Goal: Information Seeking & Learning: Learn about a topic

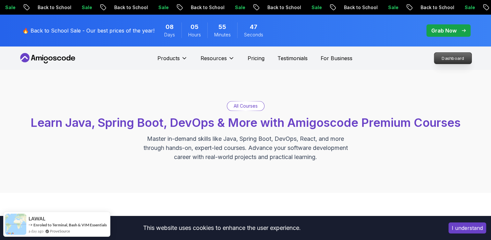
click at [445, 59] on p "Dashboard" at bounding box center [452, 58] width 37 height 11
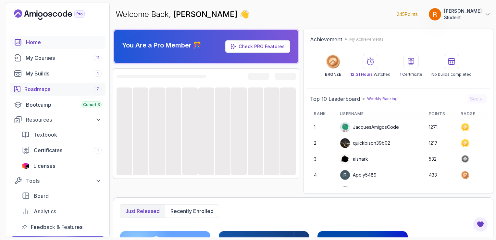
click at [81, 87] on div "Roadmaps 7" at bounding box center [62, 89] width 77 height 8
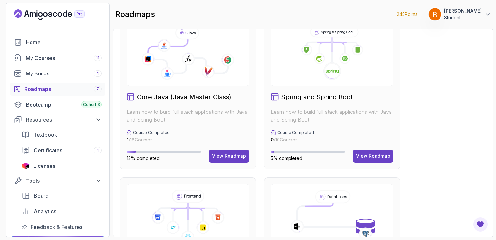
scroll to position [184, 0]
click at [375, 152] on button "View Roadmap" at bounding box center [373, 155] width 41 height 13
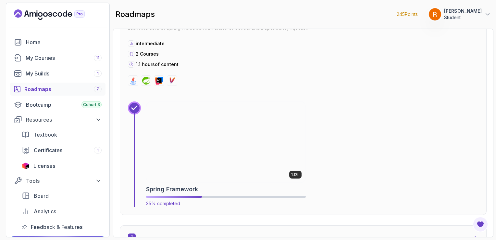
scroll to position [500, 0]
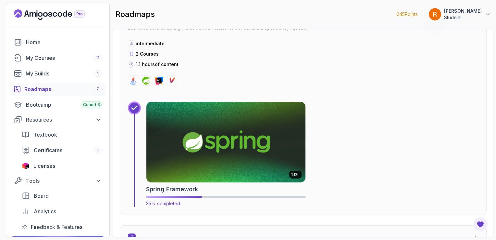
click at [253, 129] on img at bounding box center [226, 142] width 167 height 84
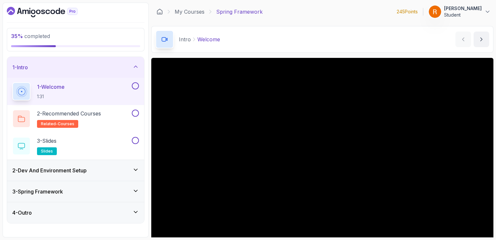
click at [69, 187] on div "3 - Spring Framework" at bounding box center [75, 191] width 127 height 8
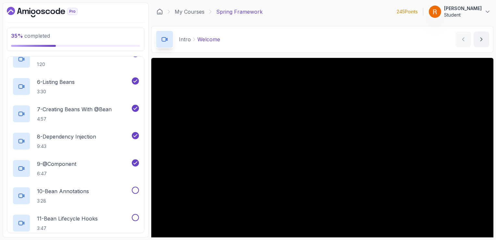
scroll to position [183, 0]
click at [93, 192] on div "10 - Bean Annotations 3:28" at bounding box center [71, 196] width 118 height 18
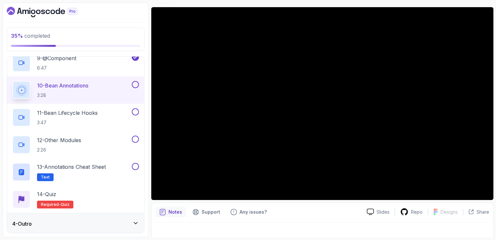
scroll to position [288, 0]
click at [92, 114] on p "11 - Bean Lifecycle Hooks" at bounding box center [67, 113] width 61 height 8
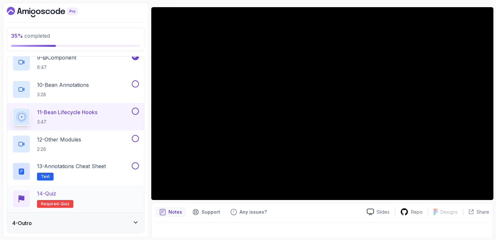
scroll to position [289, 0]
click at [108, 221] on div "4 - Outro" at bounding box center [75, 223] width 127 height 8
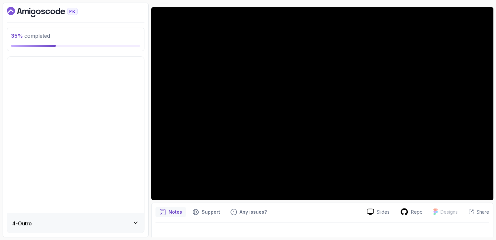
scroll to position [0, 0]
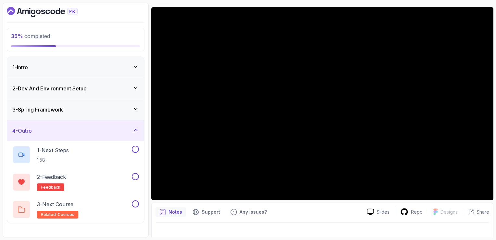
click at [125, 113] on div "3 - Spring Framework" at bounding box center [75, 109] width 137 height 21
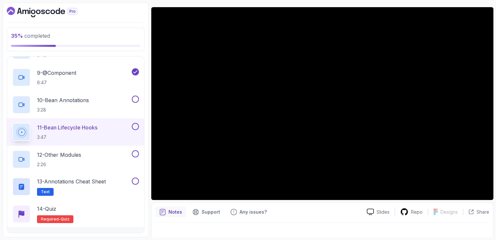
scroll to position [274, 0]
click at [317, 212] on div "Notes Support Any issues?" at bounding box center [259, 211] width 206 height 10
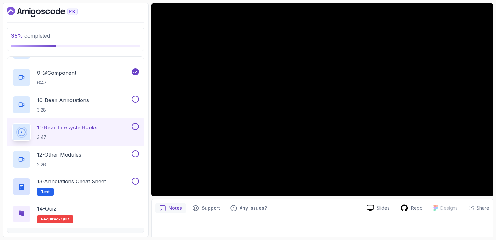
scroll to position [55, 0]
click at [136, 128] on button at bounding box center [135, 126] width 7 height 7
click at [106, 155] on div "12 - Other Modules 2:26" at bounding box center [71, 159] width 118 height 18
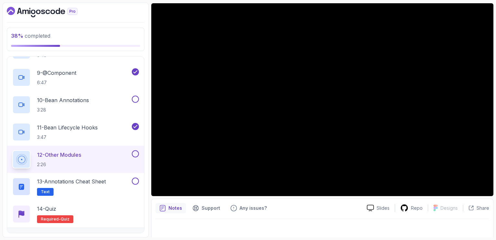
scroll to position [289, 0]
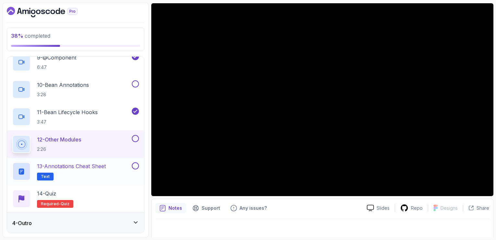
click at [90, 165] on p "13 - Annotations Cheat Sheet" at bounding box center [71, 166] width 69 height 8
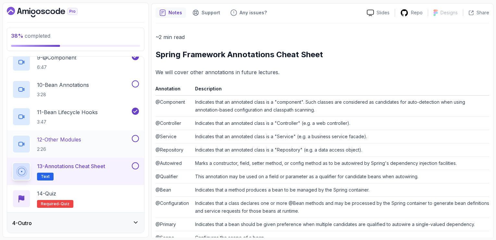
click at [135, 137] on button at bounding box center [135, 138] width 7 height 7
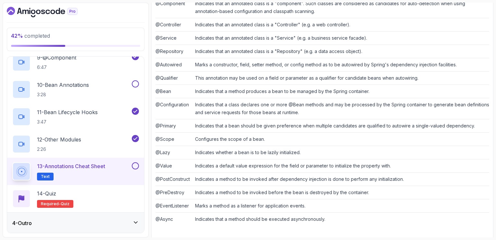
click at [139, 166] on div "13 - Annotations Cheat Sheet Text" at bounding box center [75, 170] width 137 height 27
click at [136, 166] on button at bounding box center [135, 165] width 7 height 7
click at [98, 192] on div "14 - Quiz Required- quiz" at bounding box center [75, 198] width 127 height 18
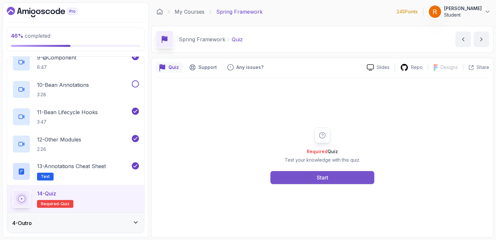
click at [296, 177] on button "Start" at bounding box center [322, 177] width 104 height 13
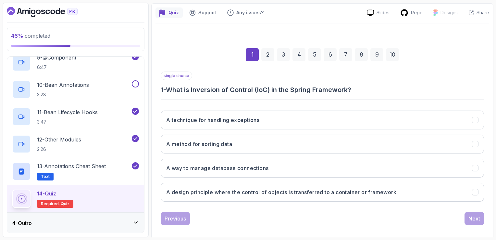
scroll to position [60, 0]
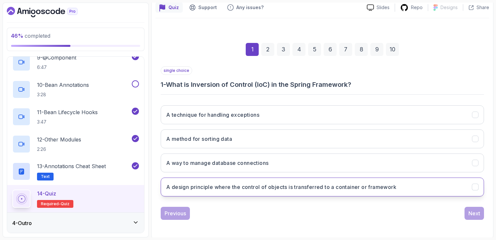
click at [278, 186] on h3 "A design principle where the control of objects is transferred to a container o…" at bounding box center [281, 187] width 230 height 8
click at [471, 207] on button "Next" at bounding box center [474, 212] width 19 height 13
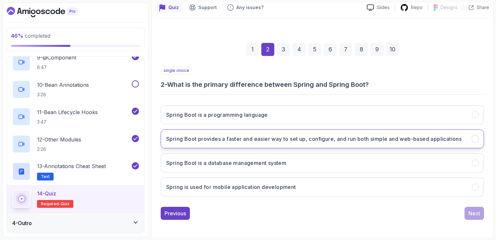
click at [294, 143] on h3 "Spring Boot provides a faster and easier way to set up, configure, and run both…" at bounding box center [313, 139] width 295 height 8
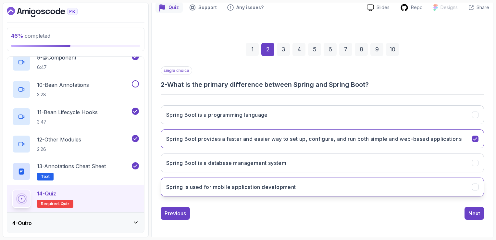
click at [439, 196] on button "Spring is used for mobile application development" at bounding box center [322, 186] width 323 height 19
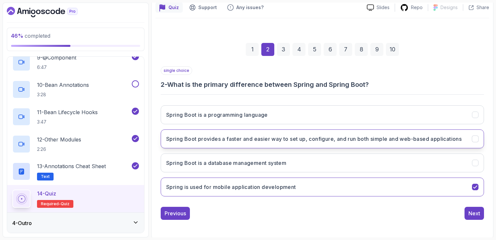
click at [455, 143] on h3 "Spring Boot provides a faster and easier way to set up, configure, and run both…" at bounding box center [313, 139] width 295 height 8
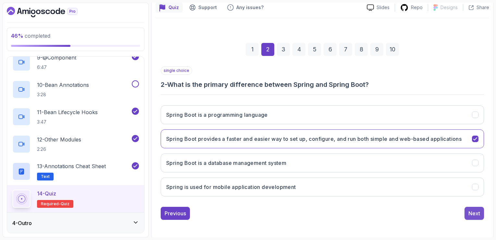
click at [479, 217] on div "Next" at bounding box center [475, 213] width 12 height 8
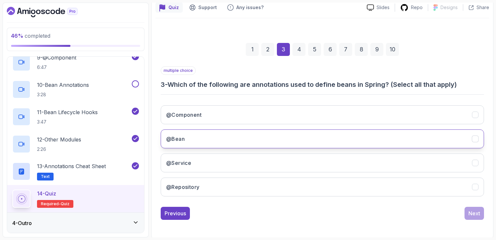
click at [269, 134] on button "@Bean" at bounding box center [322, 138] width 323 height 19
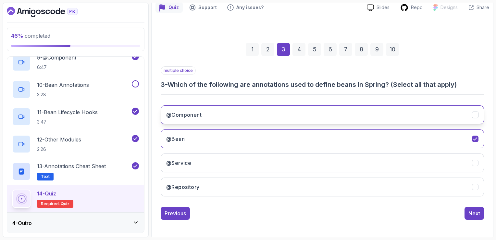
click at [276, 109] on button "@Component" at bounding box center [322, 114] width 323 height 19
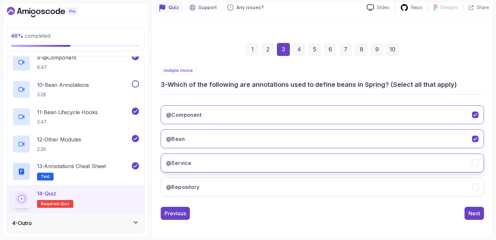
click at [272, 155] on button "@Service" at bounding box center [322, 162] width 323 height 19
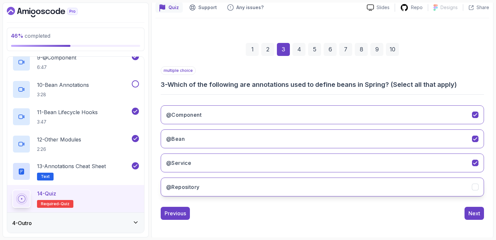
click at [273, 186] on button "@Repository" at bounding box center [322, 186] width 323 height 19
click at [474, 216] on button "Next" at bounding box center [474, 212] width 19 height 13
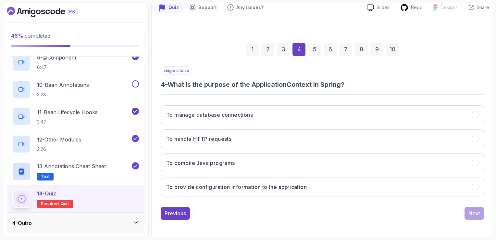
click at [326, 95] on div "single choice 4 - What is the purpose of the ApplicationContext in Spring? To m…" at bounding box center [322, 133] width 323 height 135
click at [260, 180] on button "To provide configuration information to the application" at bounding box center [322, 186] width 323 height 19
click at [468, 213] on button "Next" at bounding box center [474, 212] width 19 height 13
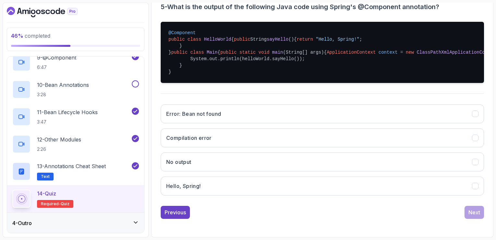
scroll to position [160, 0]
click at [249, 195] on button "Hello, Spring!" at bounding box center [322, 185] width 323 height 19
click at [475, 216] on div "Next" at bounding box center [475, 212] width 12 height 8
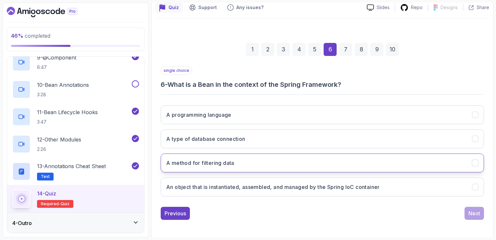
scroll to position [60, 0]
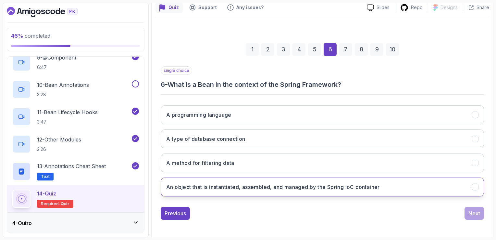
click at [294, 186] on h3 "An object that is instantiated, assembled, and managed by the Spring IoC contai…" at bounding box center [273, 187] width 214 height 8
click at [472, 210] on div "Next" at bounding box center [475, 213] width 12 height 8
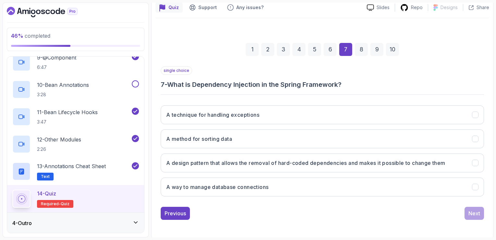
click at [365, 92] on div "single choice 7 - What is Dependency Injection in the Spring Framework? A techn…" at bounding box center [322, 133] width 323 height 135
click at [319, 162] on h3 "A design pattern that allows the removal of hard-coded dependencies and makes i…" at bounding box center [305, 163] width 279 height 8
click at [474, 213] on div "Next" at bounding box center [475, 213] width 12 height 8
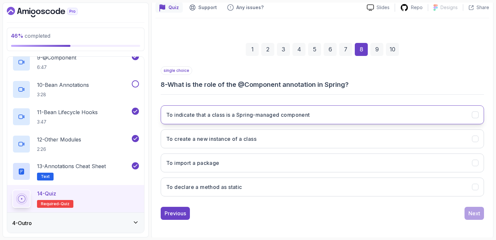
click at [320, 111] on button "To indicate that a class is a Spring-managed component" at bounding box center [322, 114] width 323 height 19
click at [469, 212] on div "Next" at bounding box center [475, 213] width 12 height 8
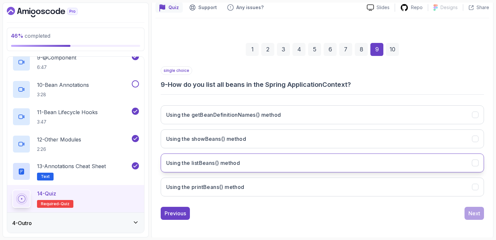
click at [310, 161] on button "Using the listBeans() method" at bounding box center [322, 162] width 323 height 19
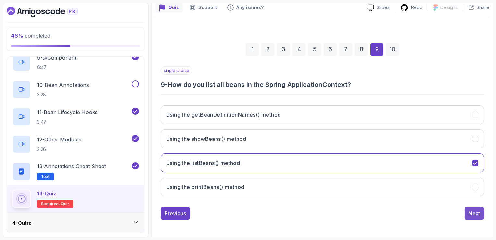
click at [477, 215] on div "Next" at bounding box center [475, 213] width 12 height 8
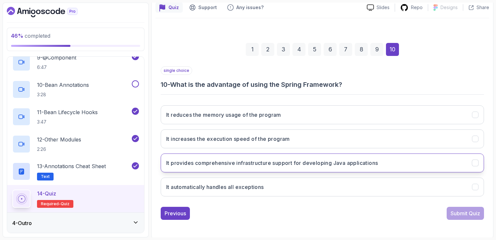
click at [338, 169] on button "It provides comprehensive infrastructure support for developing Java applicatio…" at bounding box center [322, 162] width 323 height 19
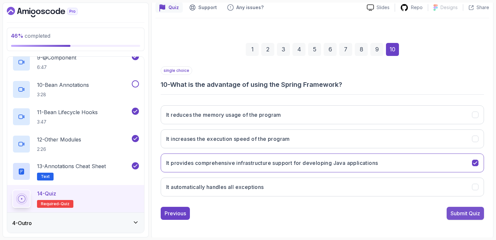
click at [453, 212] on div "Submit Quiz" at bounding box center [466, 213] width 30 height 8
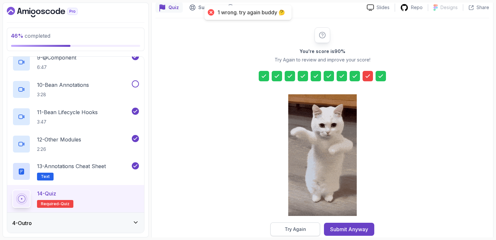
click at [312, 225] on button "Try Again" at bounding box center [295, 229] width 50 height 14
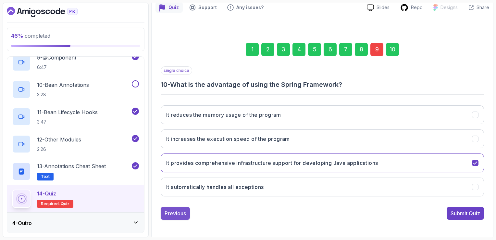
click at [171, 211] on div "Previous" at bounding box center [175, 213] width 21 height 8
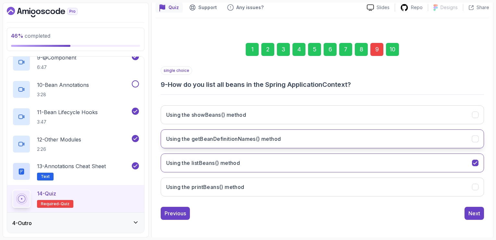
click at [249, 141] on h3 "Using the getBeanDefinitionNames() method" at bounding box center [223, 139] width 115 height 8
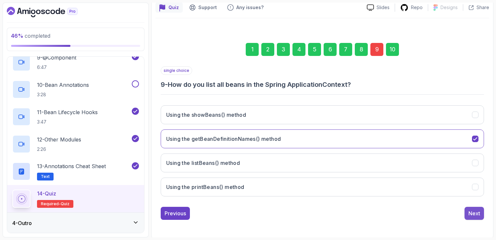
click at [482, 211] on button "Next" at bounding box center [474, 212] width 19 height 13
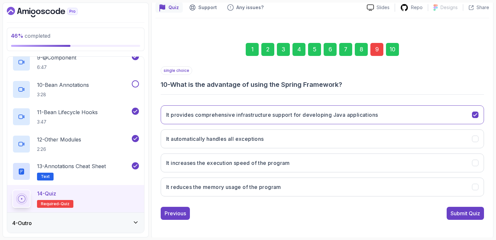
click at [482, 211] on button "Submit Quiz" at bounding box center [465, 212] width 37 height 13
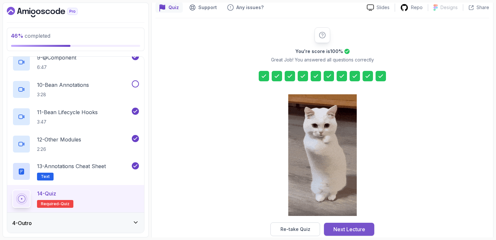
click at [357, 228] on div "Next Lecture" at bounding box center [349, 229] width 32 height 8
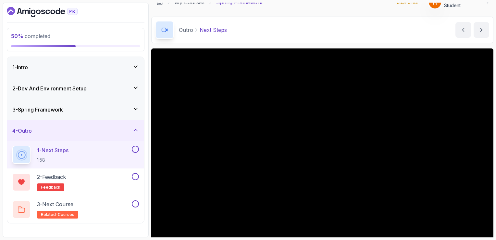
scroll to position [9, 0]
